Goal: Information Seeking & Learning: Check status

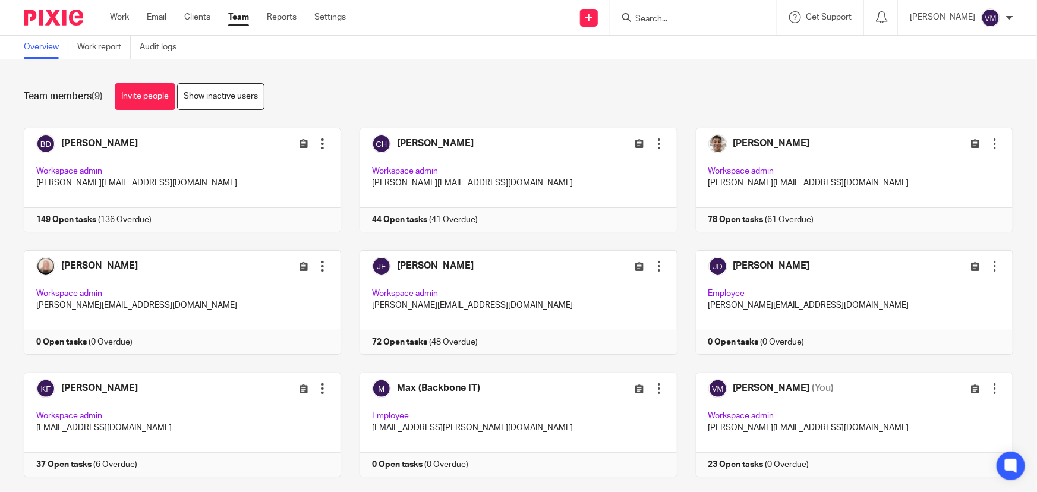
click at [688, 23] on input "Search" at bounding box center [687, 19] width 107 height 11
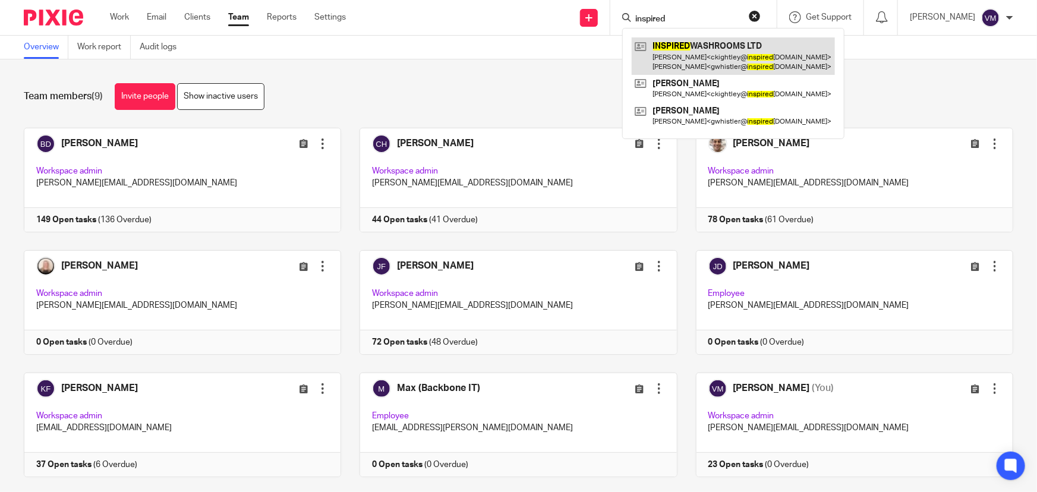
type input "inspired"
click at [714, 49] on link at bounding box center [733, 55] width 203 height 37
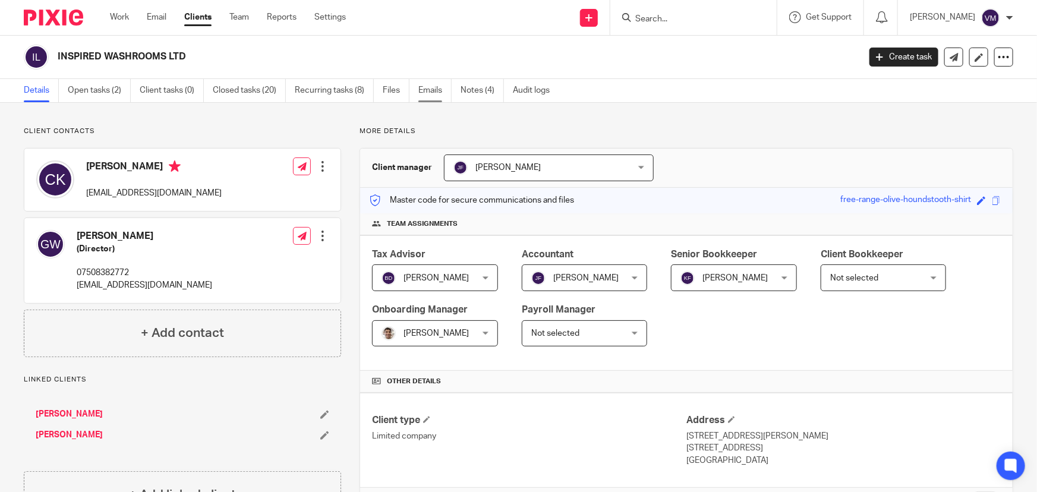
click at [439, 92] on link "Emails" at bounding box center [435, 90] width 33 height 23
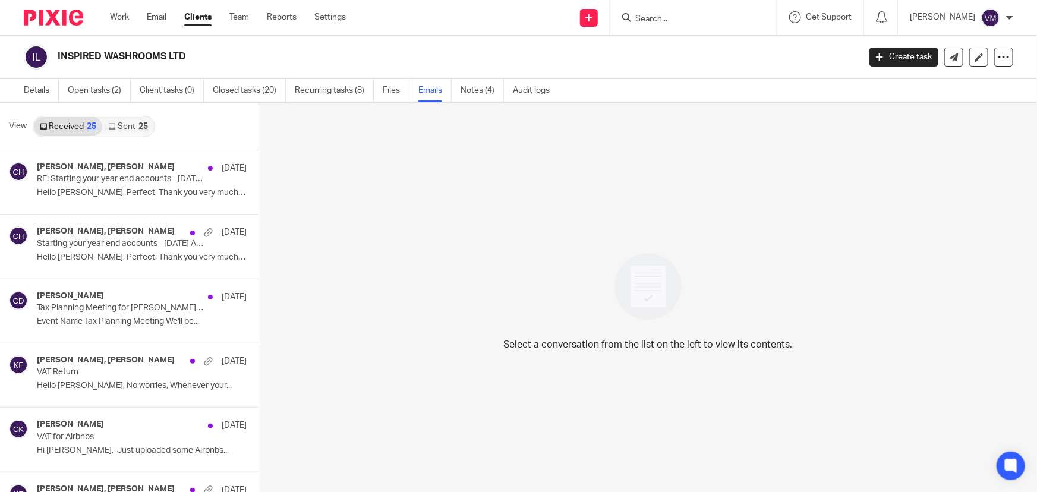
click at [136, 131] on link "Sent 25" at bounding box center [127, 126] width 51 height 19
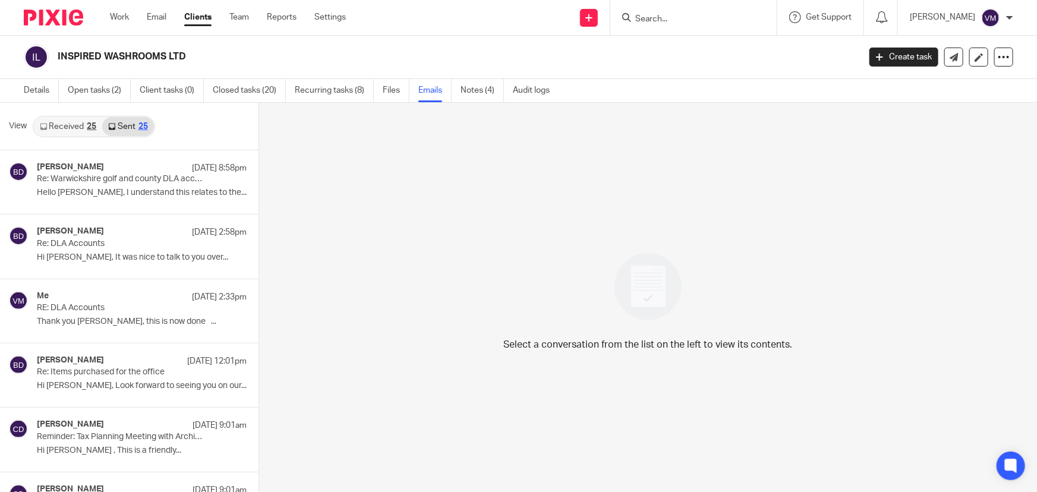
scroll to position [1, 0]
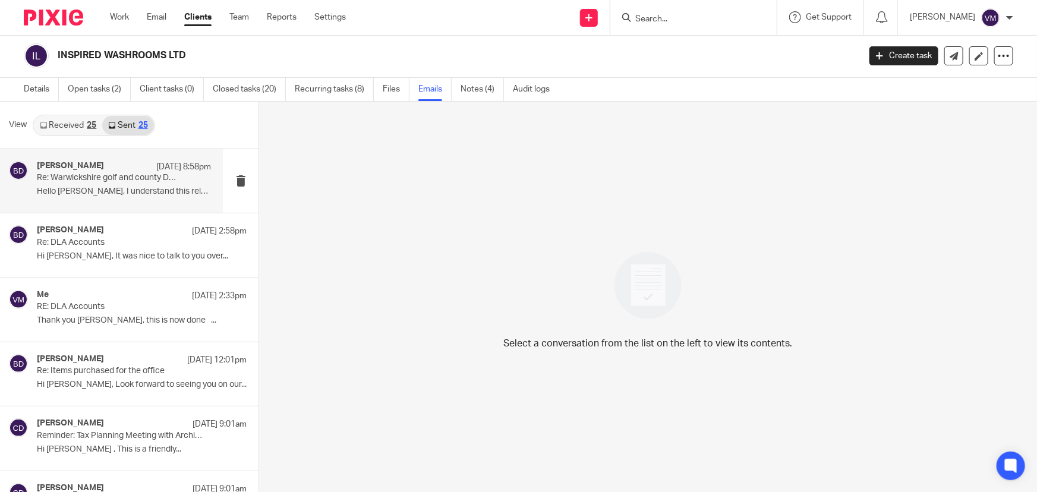
click at [128, 162] on div "Barbara Demtriou 13 Aug 8:58pm" at bounding box center [124, 167] width 174 height 12
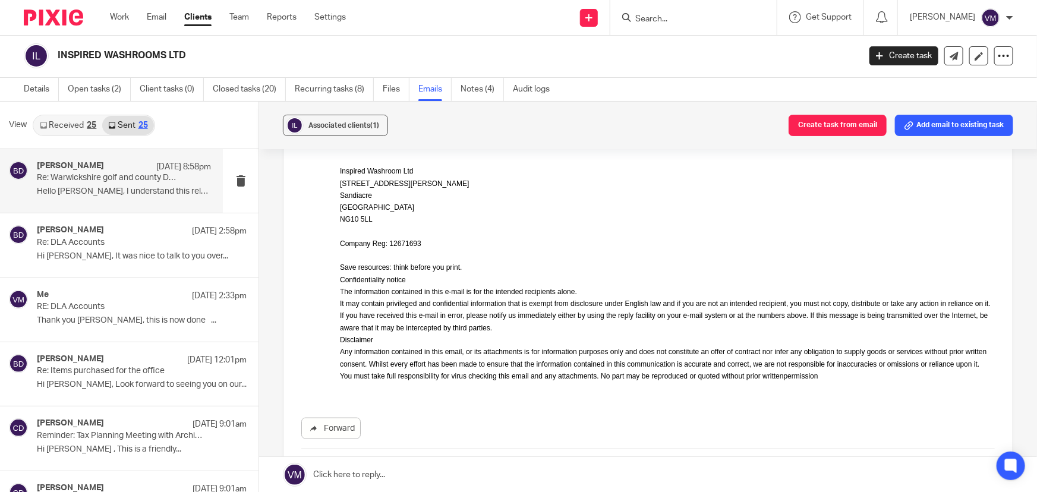
scroll to position [740, 0]
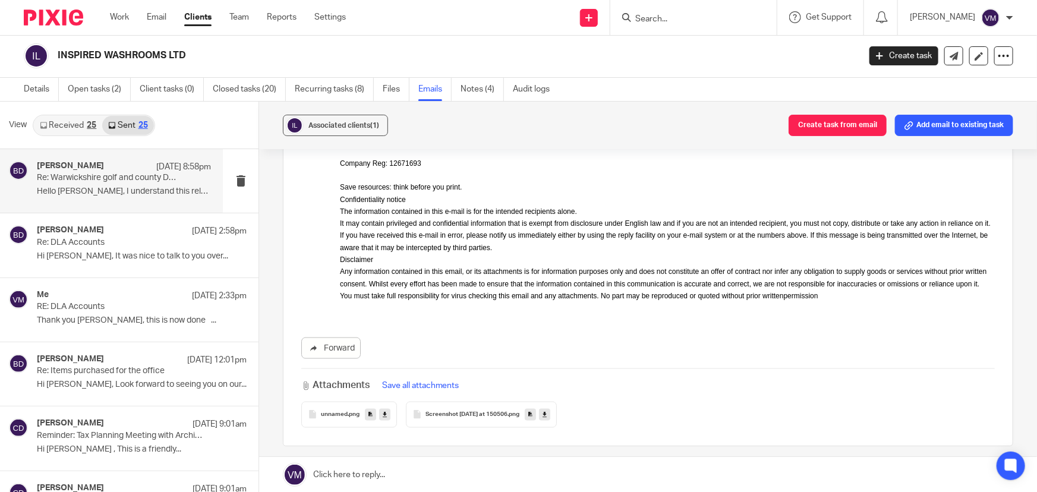
click at [91, 127] on div "25" at bounding box center [92, 125] width 10 height 8
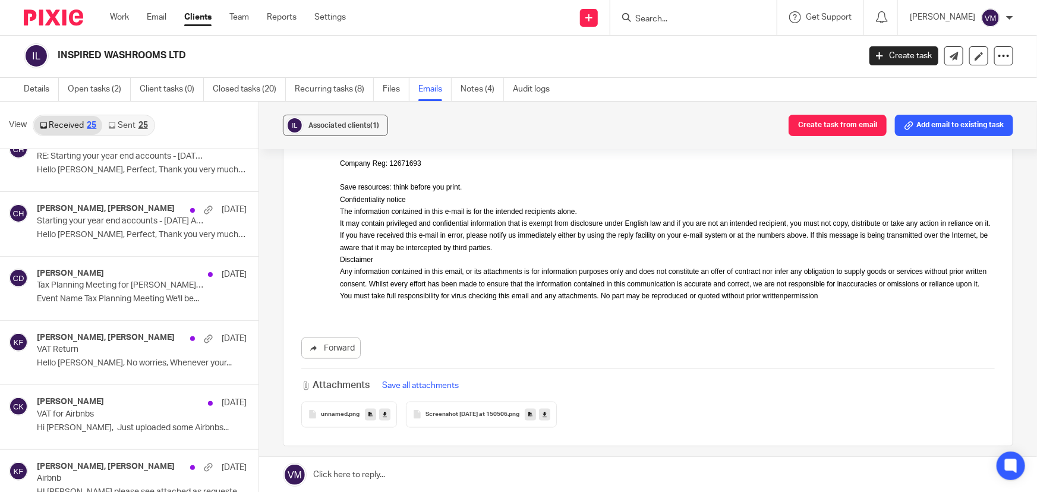
scroll to position [0, 0]
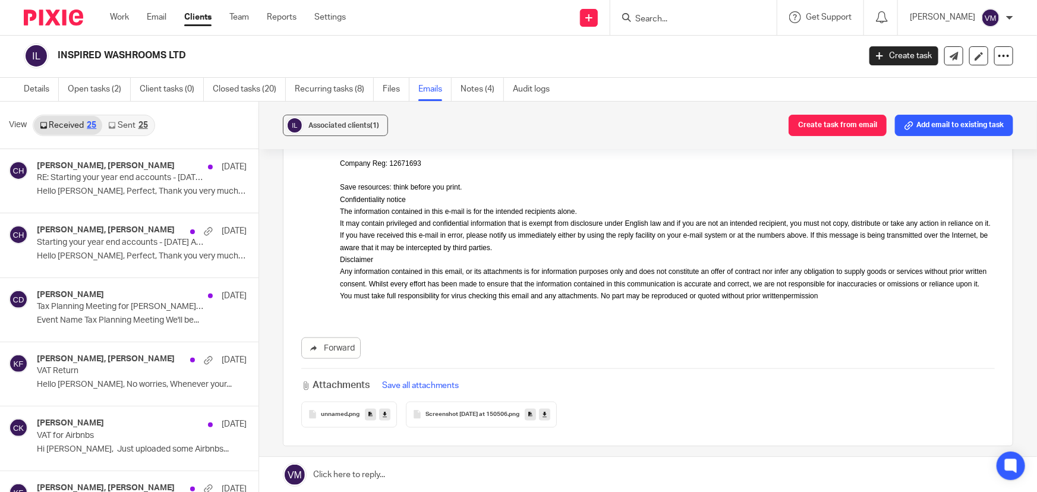
click at [145, 119] on link "Sent 25" at bounding box center [127, 125] width 51 height 19
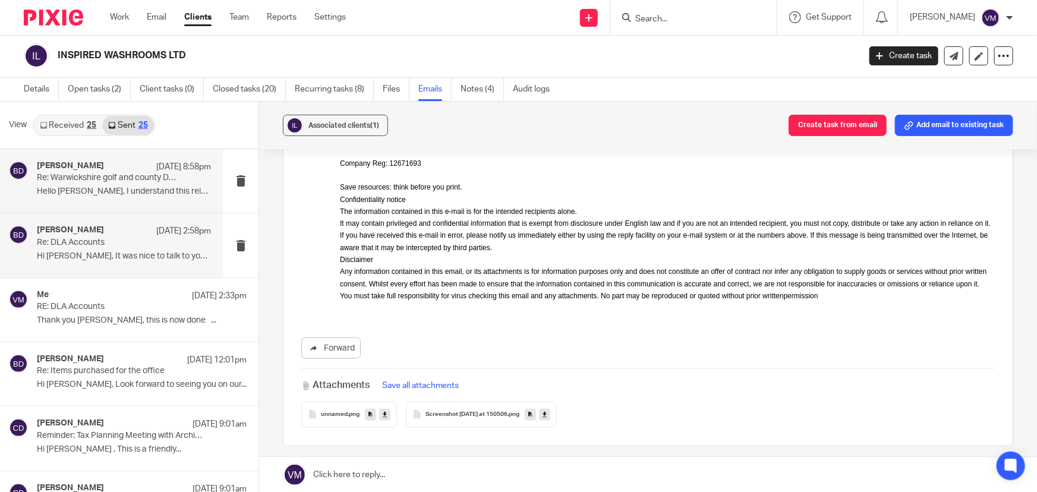
click at [104, 234] on h4 "[PERSON_NAME]" at bounding box center [70, 230] width 67 height 10
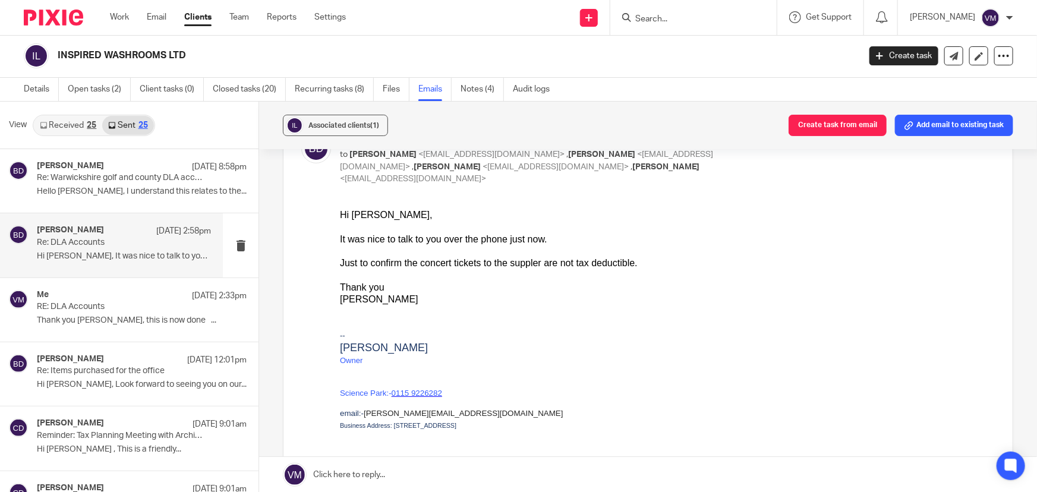
scroll to position [162, 0]
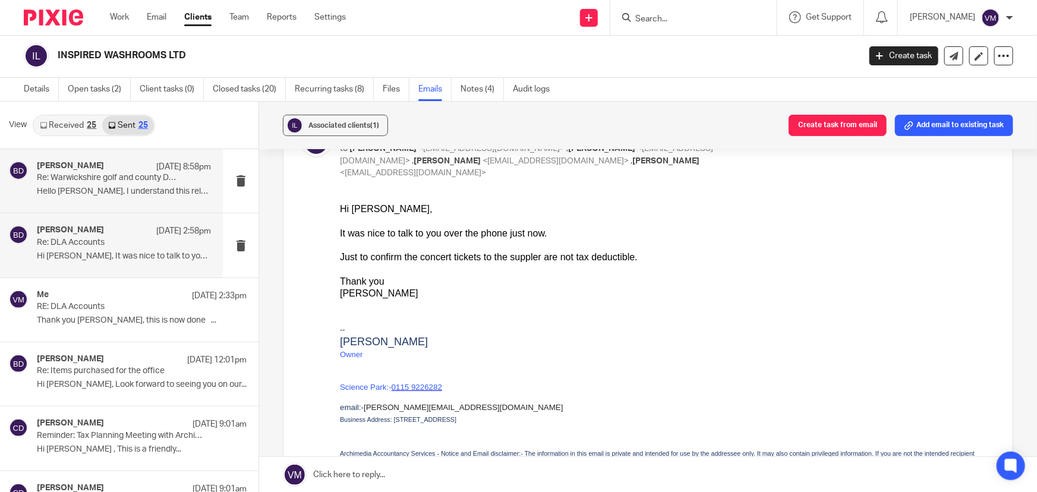
click at [106, 178] on p "Re: Warwickshire golf and county DLA account." at bounding box center [107, 178] width 140 height 10
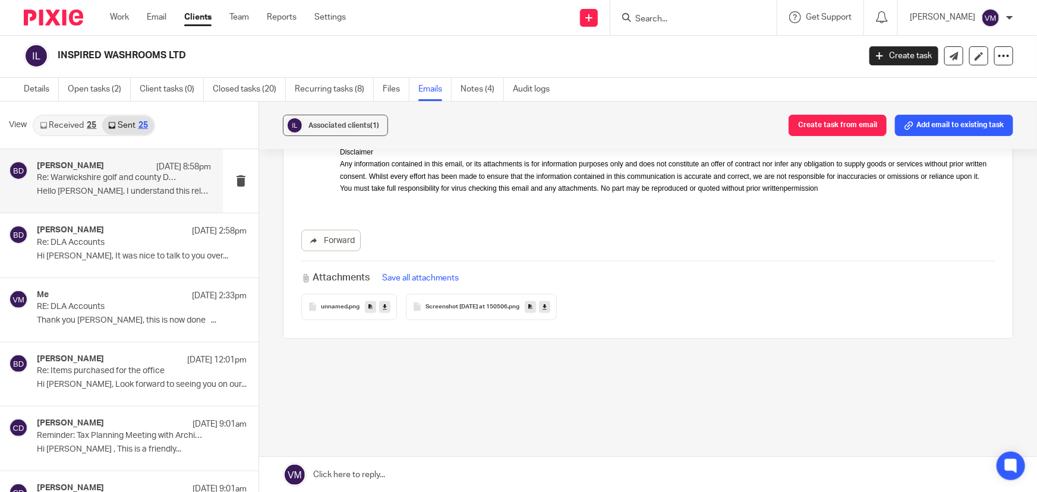
scroll to position [848, 0]
click at [502, 303] on span "Screenshot 2022-05-05 at 150506" at bounding box center [467, 306] width 82 height 7
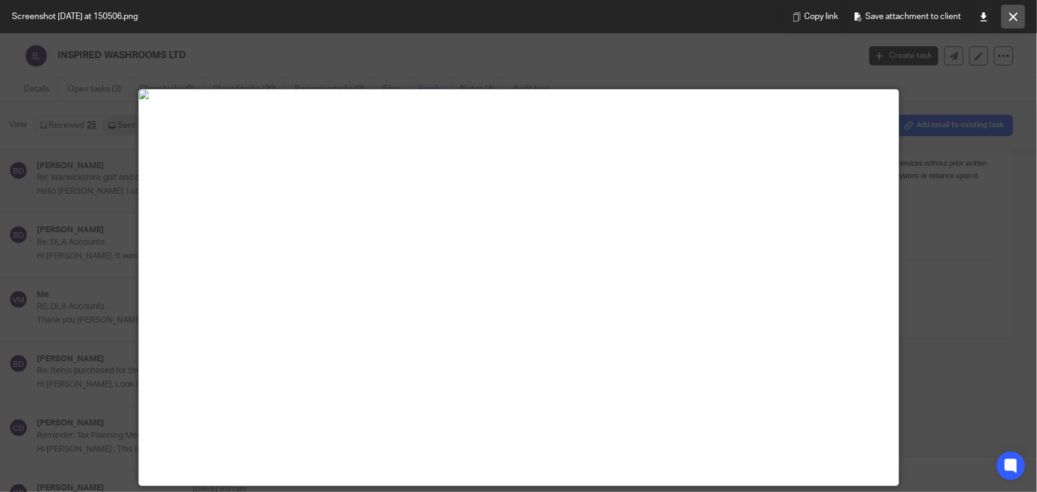
click at [1015, 20] on icon at bounding box center [1014, 16] width 9 height 9
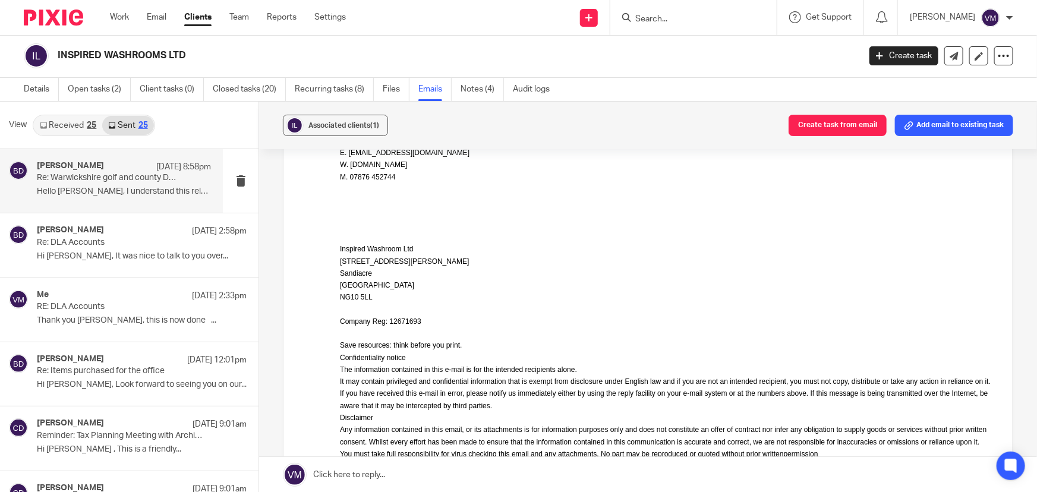
scroll to position [524, 0]
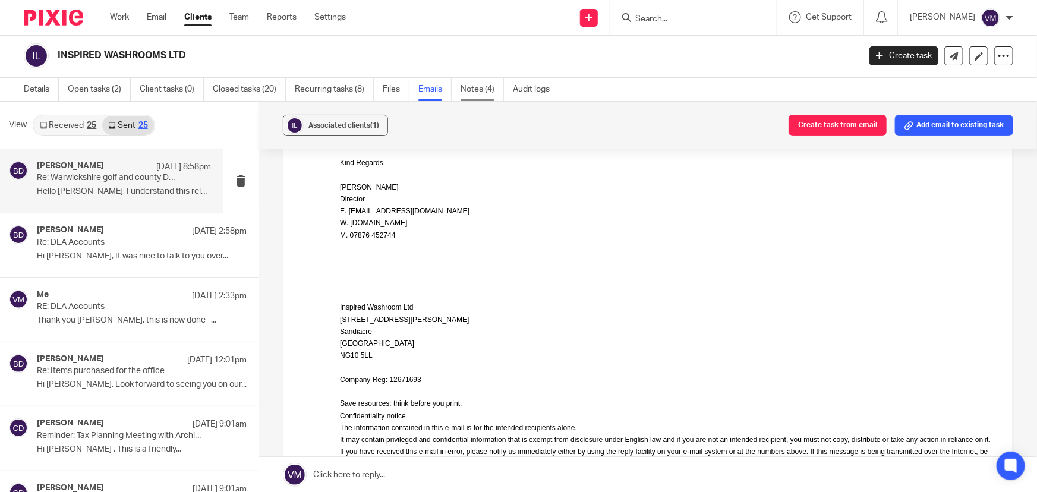
click at [483, 87] on link "Notes (4)" at bounding box center [482, 89] width 43 height 23
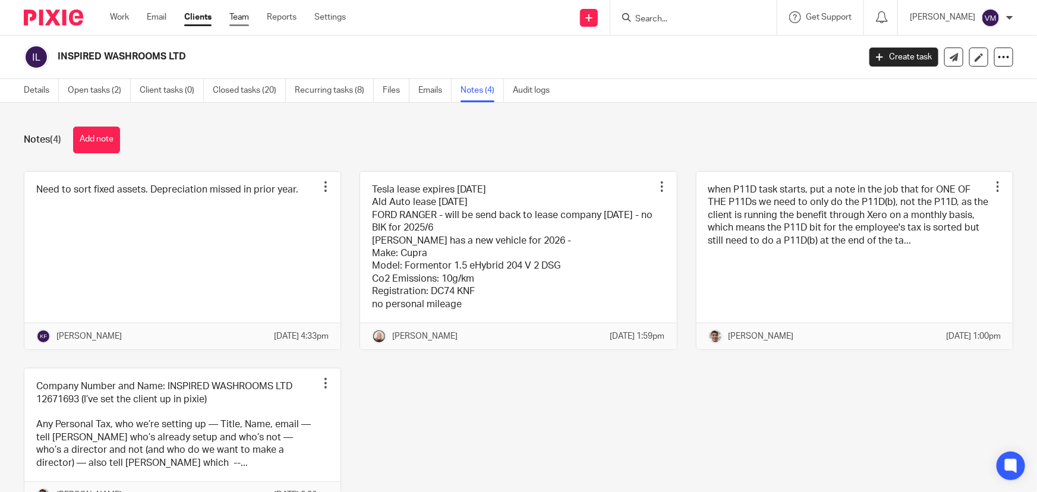
click at [249, 20] on link "Team" at bounding box center [239, 17] width 20 height 12
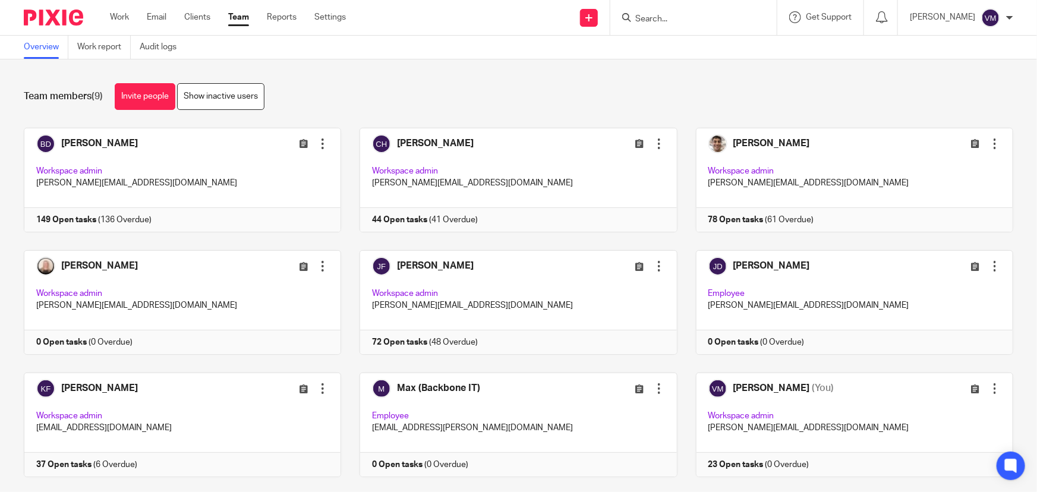
click at [652, 14] on input "Search" at bounding box center [687, 19] width 107 height 11
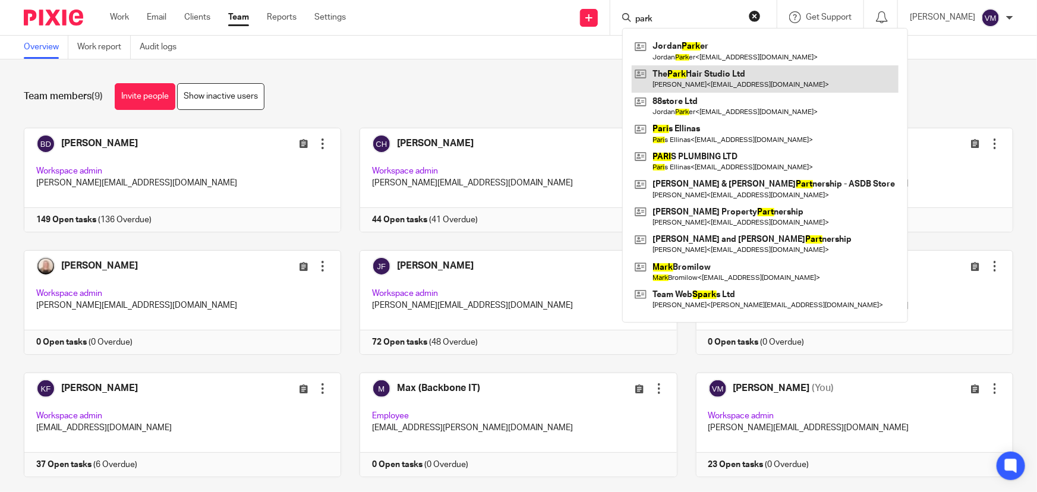
type input "park"
click at [727, 78] on link at bounding box center [765, 78] width 267 height 27
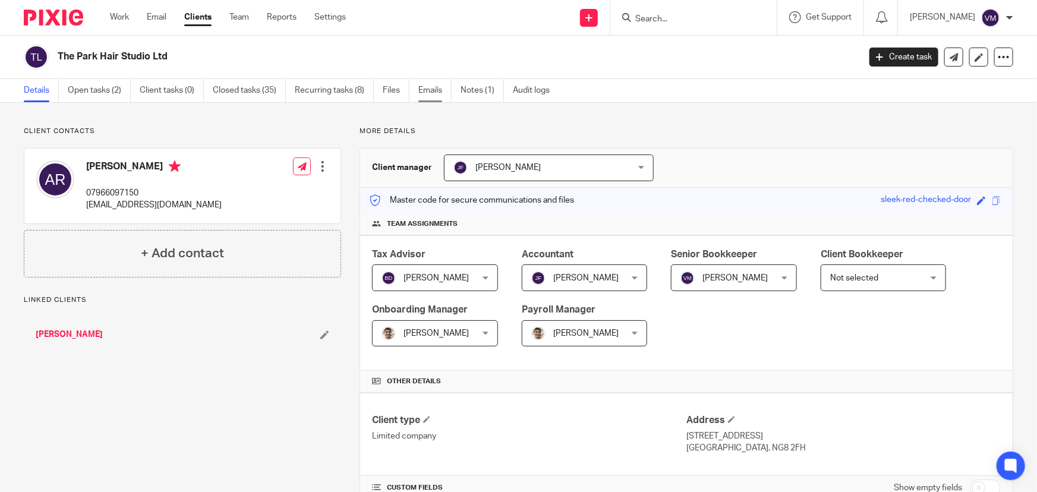
click at [429, 92] on link "Emails" at bounding box center [435, 90] width 33 height 23
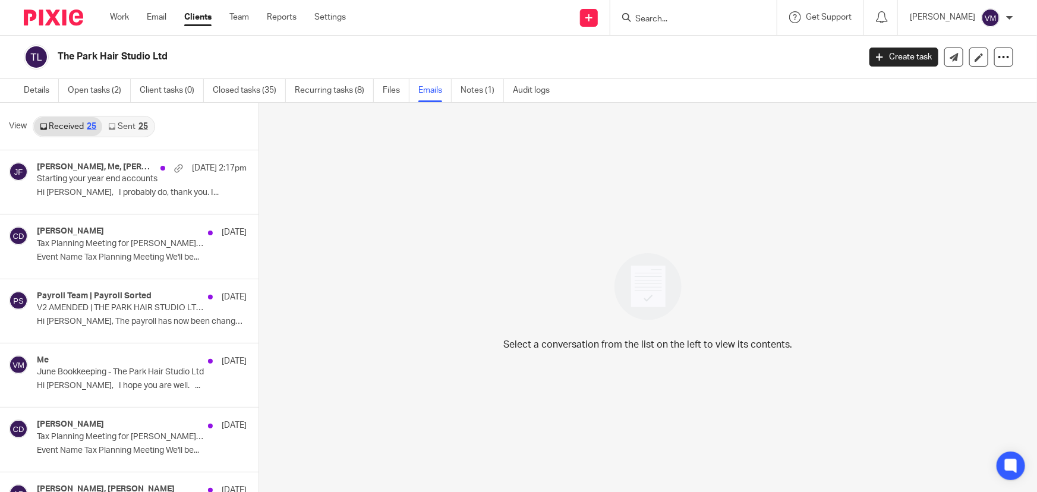
click at [115, 128] on icon at bounding box center [111, 126] width 7 height 7
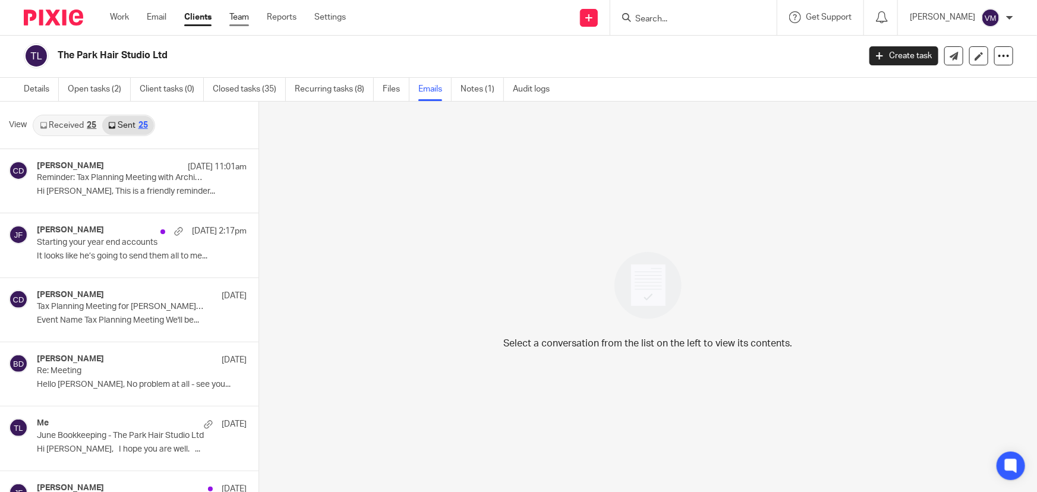
click at [242, 22] on link "Team" at bounding box center [239, 17] width 20 height 12
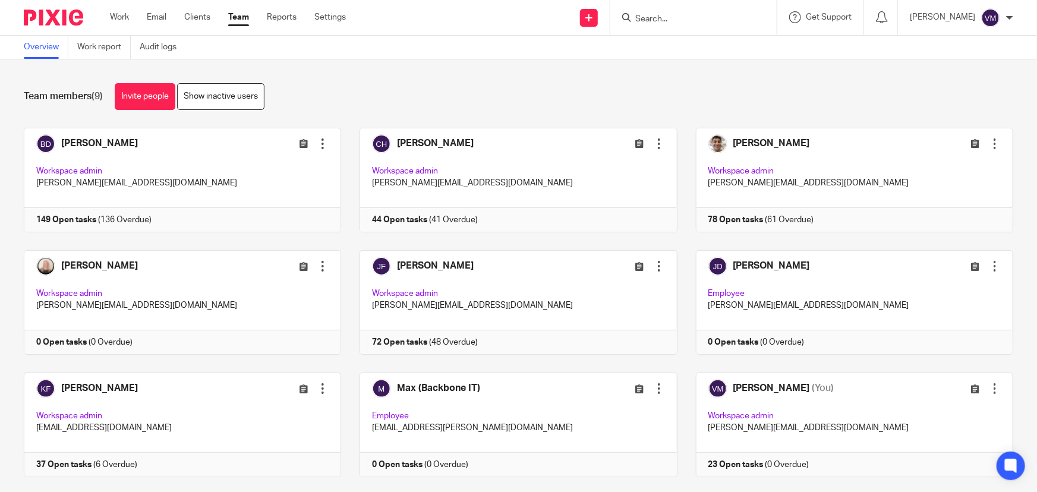
click at [664, 17] on input "Search" at bounding box center [687, 19] width 107 height 11
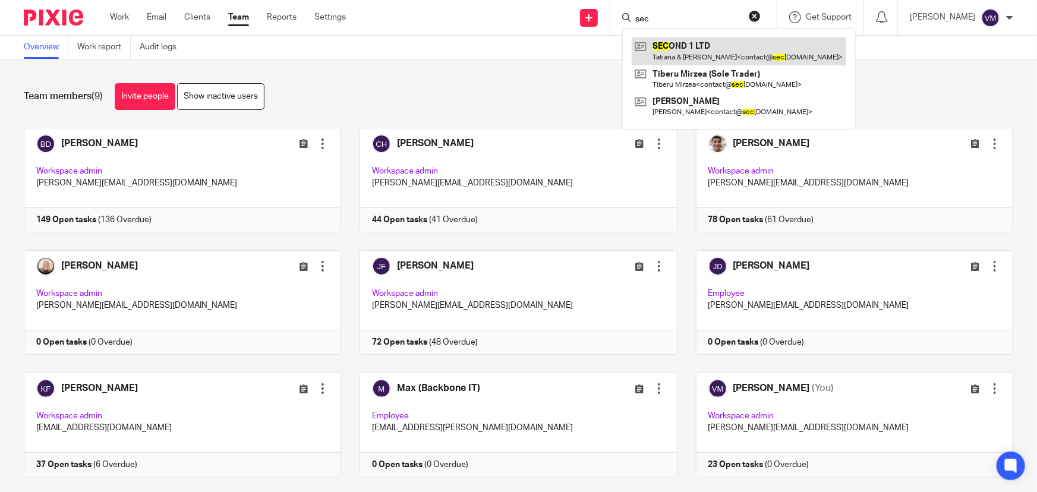
type input "sec"
click at [737, 48] on link at bounding box center [739, 50] width 215 height 27
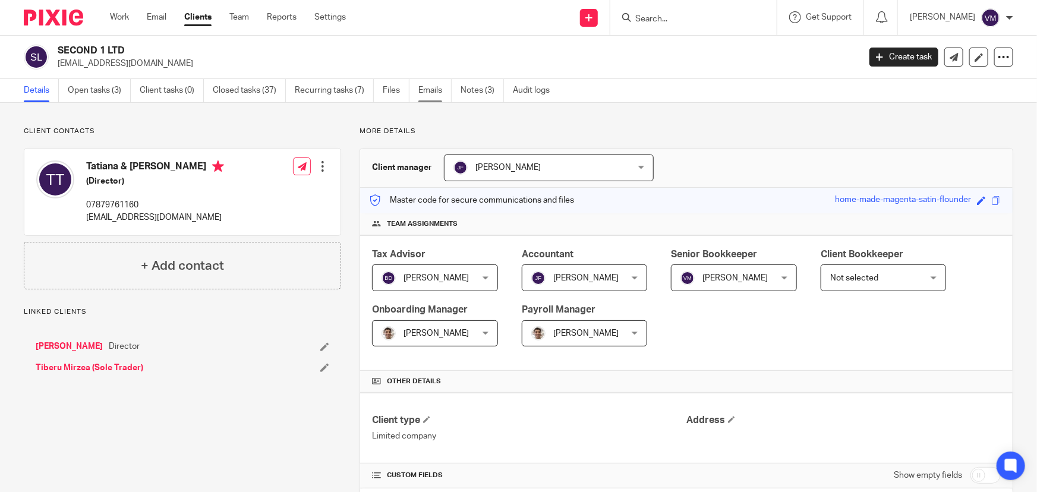
click at [434, 94] on link "Emails" at bounding box center [435, 90] width 33 height 23
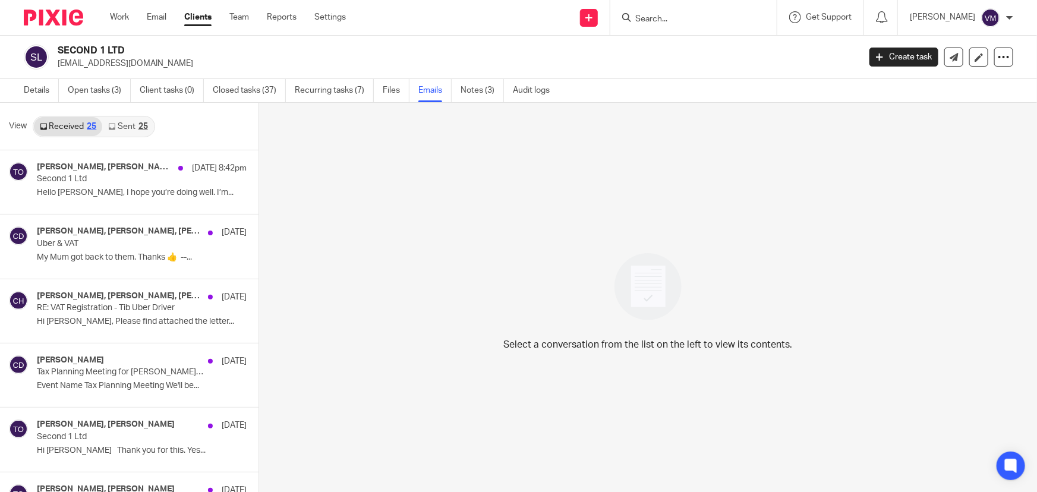
click at [124, 127] on link "Sent 25" at bounding box center [127, 126] width 51 height 19
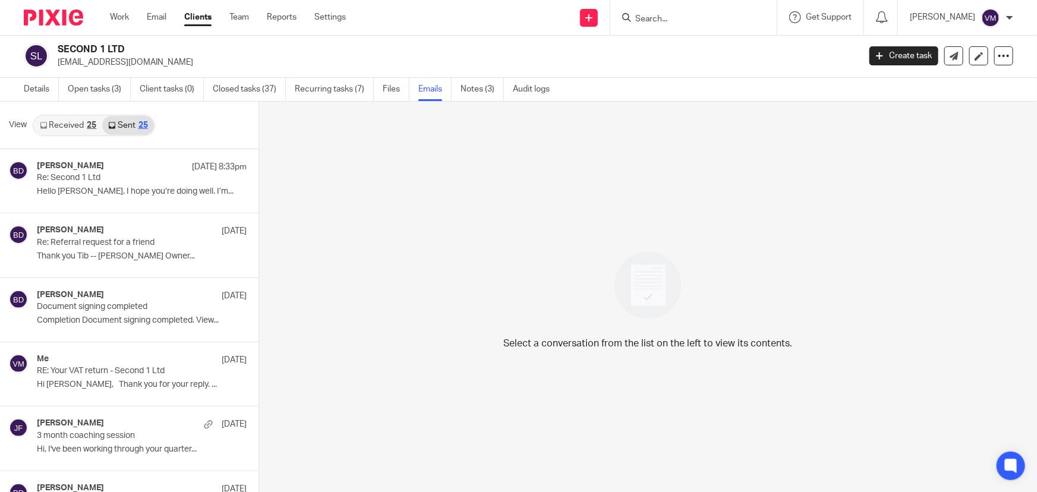
click at [69, 124] on link "Received 25" at bounding box center [68, 125] width 68 height 19
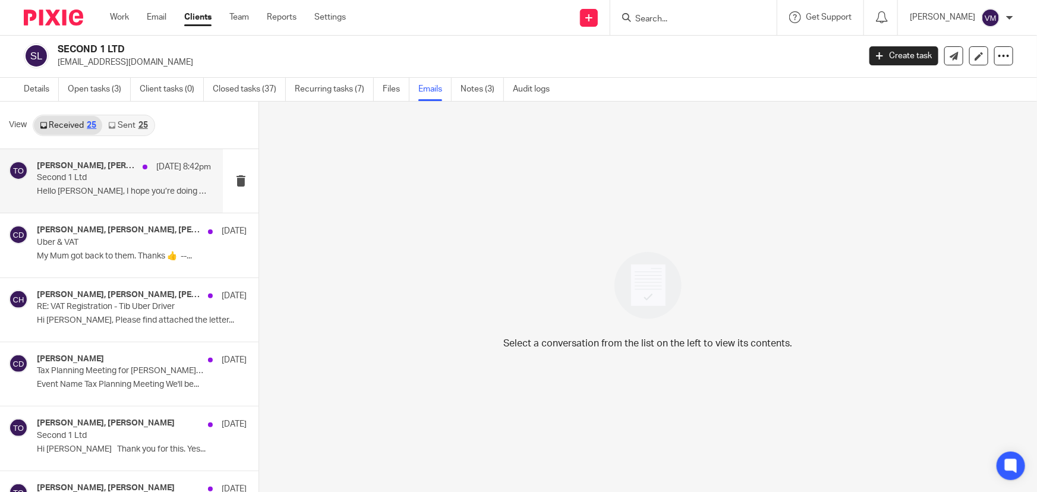
click at [73, 173] on p "Second 1 Ltd" at bounding box center [107, 178] width 140 height 10
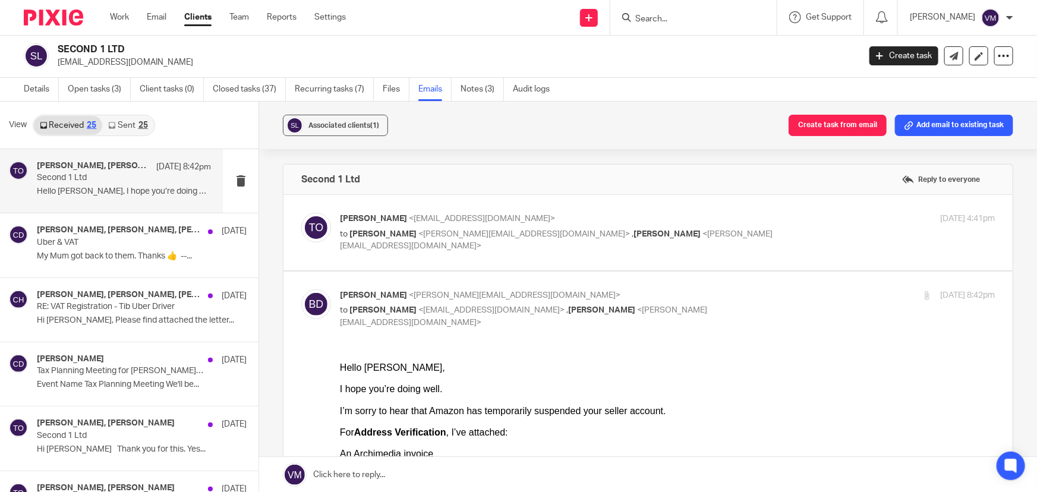
scroll to position [0, 0]
click at [782, 214] on div "[DATE] 4:41pm" at bounding box center [886, 219] width 218 height 12
checkbox input "true"
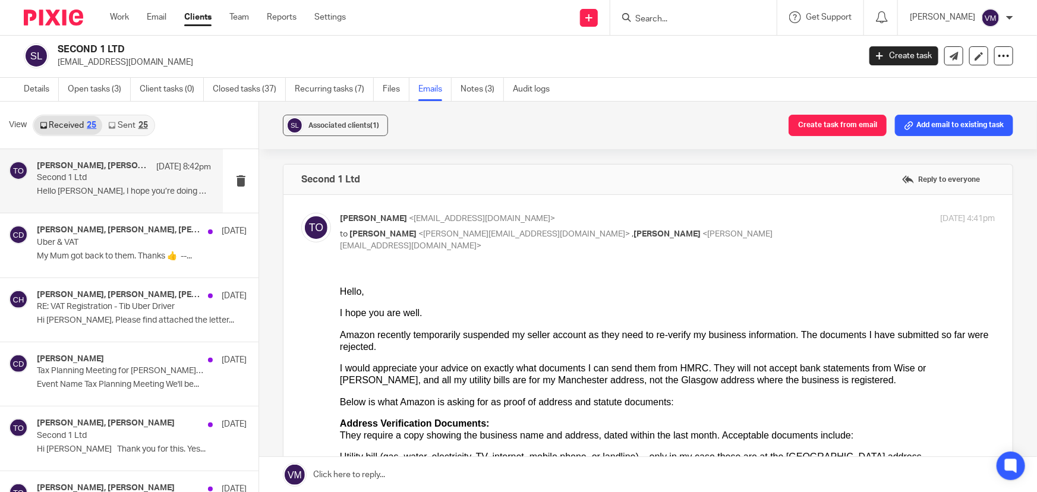
click at [139, 126] on div "25" at bounding box center [144, 125] width 10 height 8
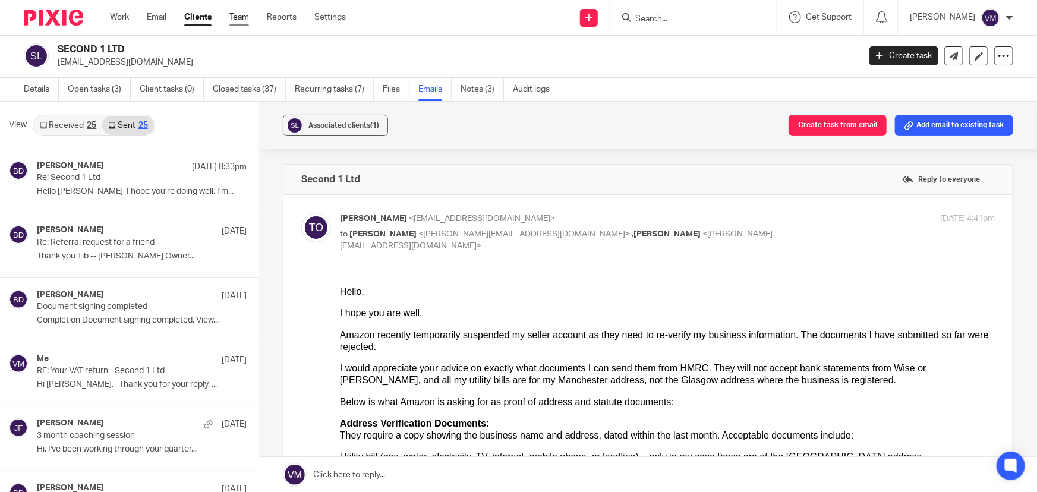
click at [249, 17] on link "Team" at bounding box center [239, 17] width 20 height 12
